Goal: Navigation & Orientation: Understand site structure

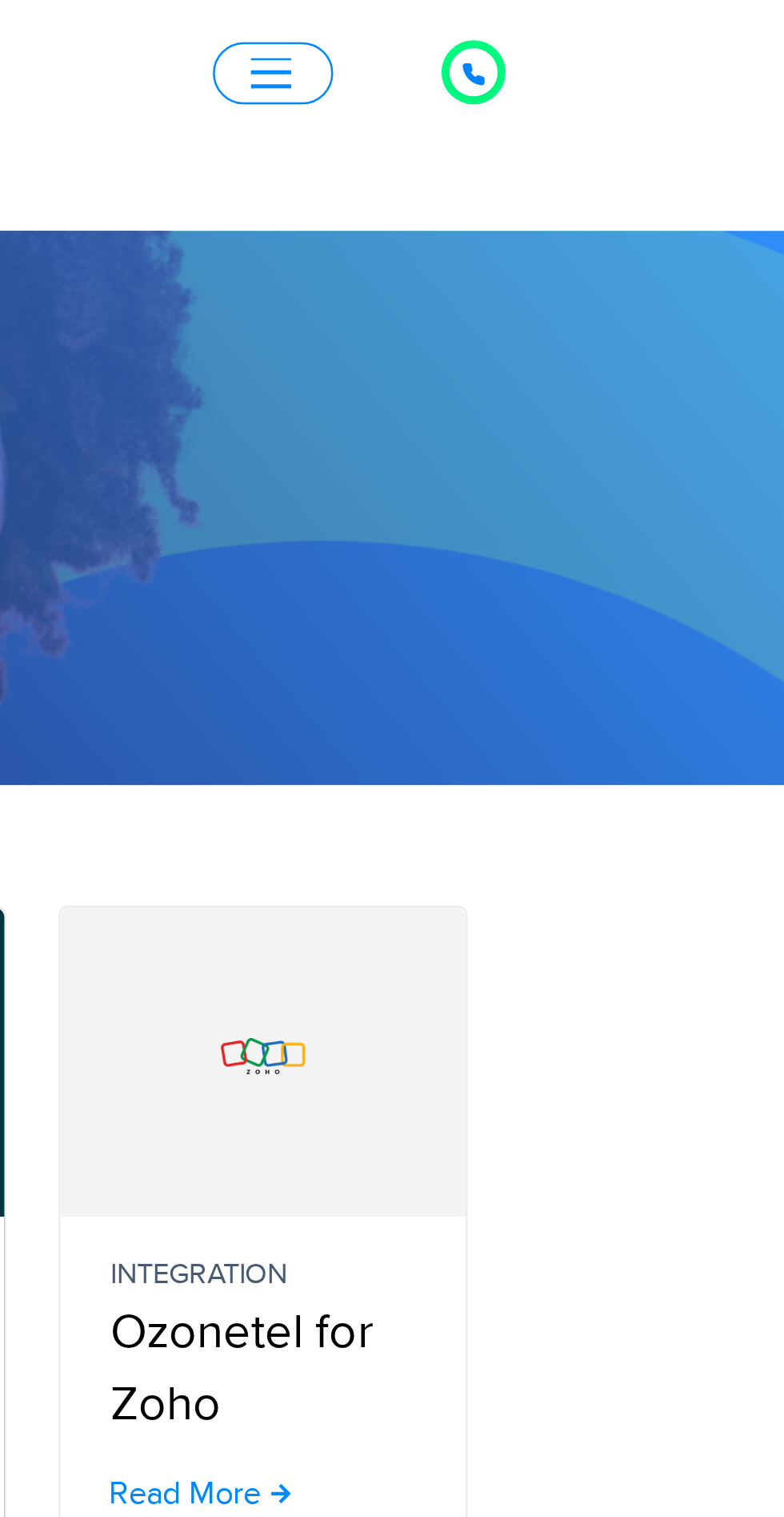
click at [581, 29] on span "button" at bounding box center [580, 29] width 16 height 2
